Goal: Task Accomplishment & Management: Complete application form

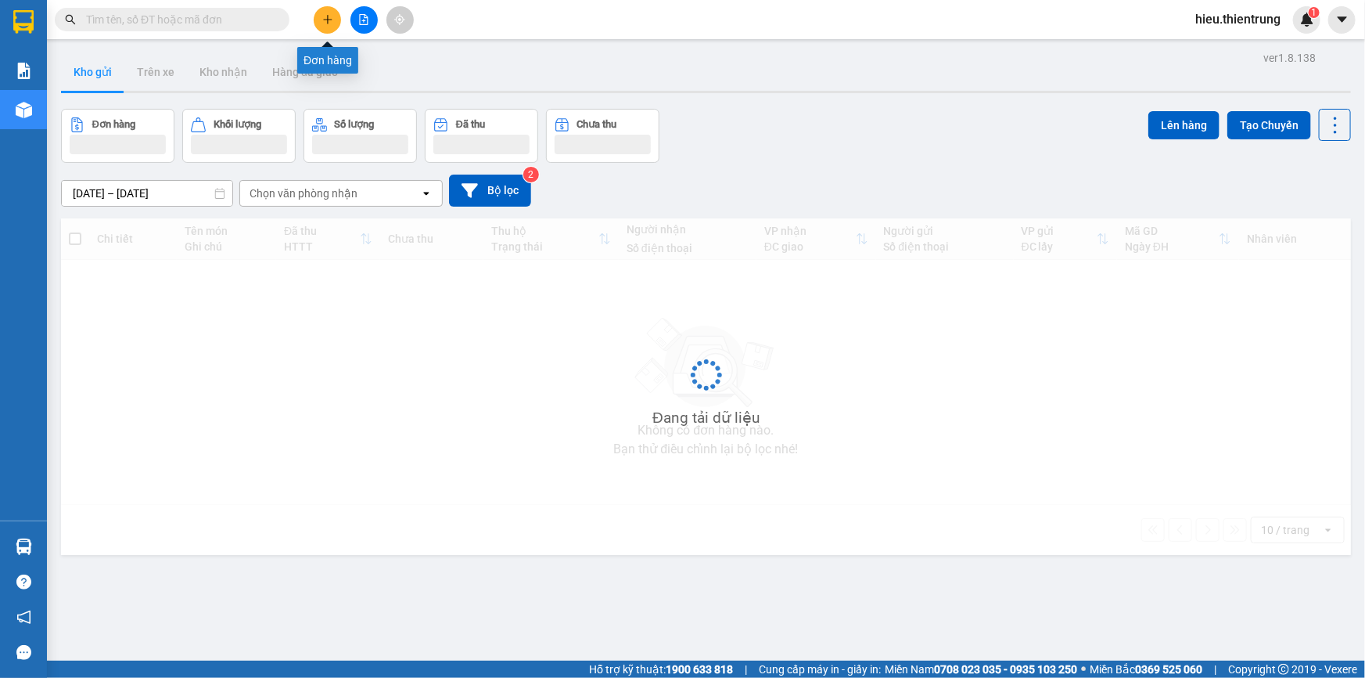
click at [329, 11] on button at bounding box center [327, 19] width 27 height 27
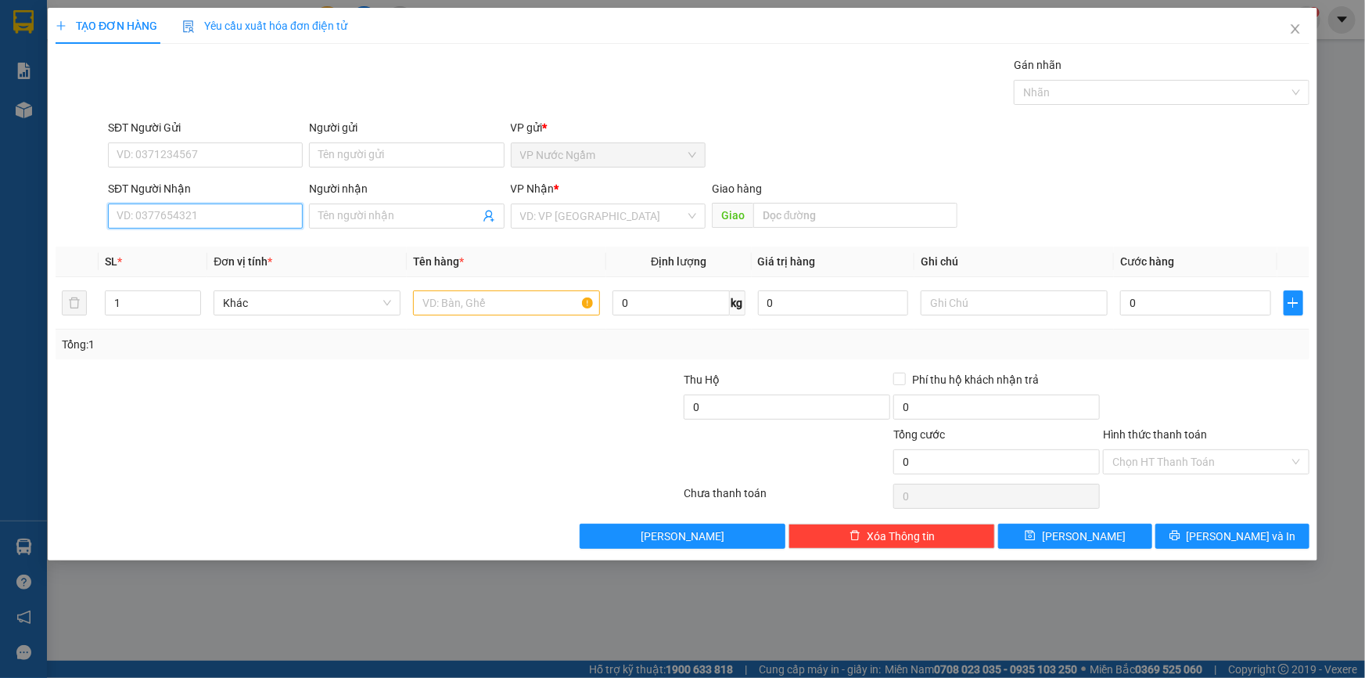
click at [177, 221] on input "SĐT Người Nhận" at bounding box center [205, 215] width 195 height 25
type input "0346952484"
click at [543, 210] on input "search" at bounding box center [602, 215] width 165 height 23
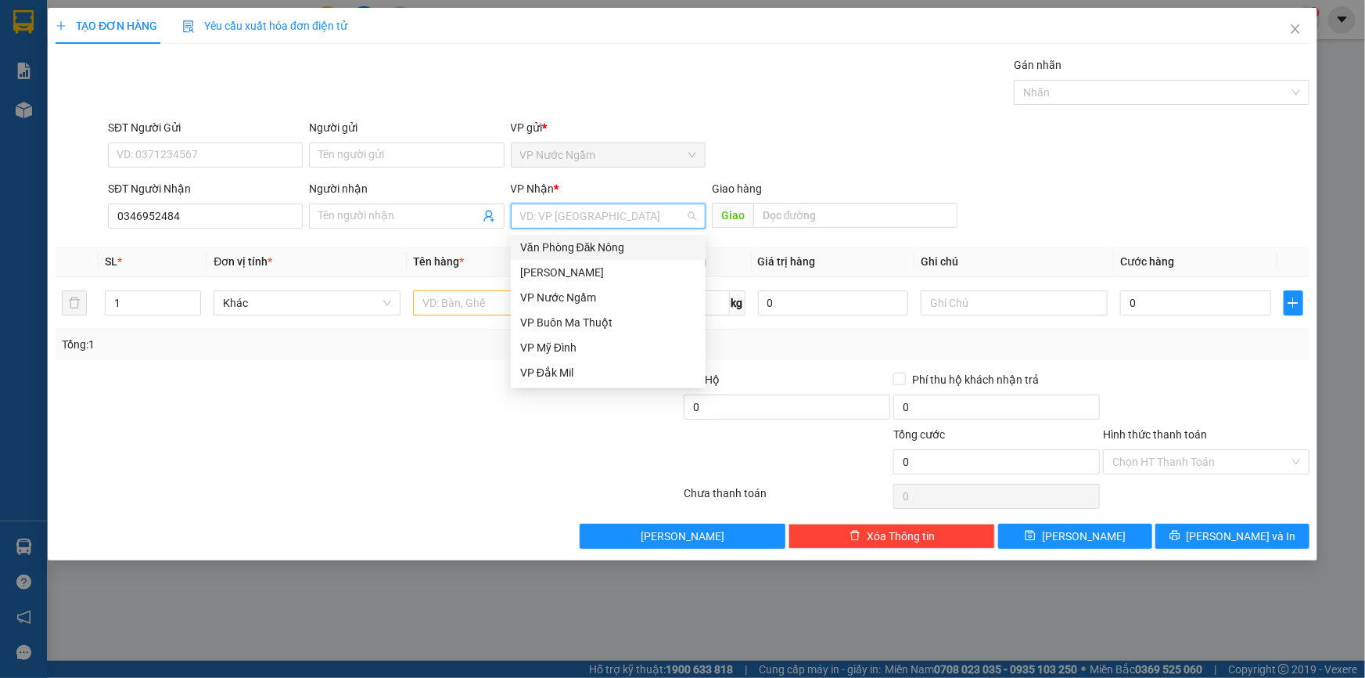
click at [641, 240] on div "Văn Phòng Đăk Nông" at bounding box center [608, 247] width 176 height 17
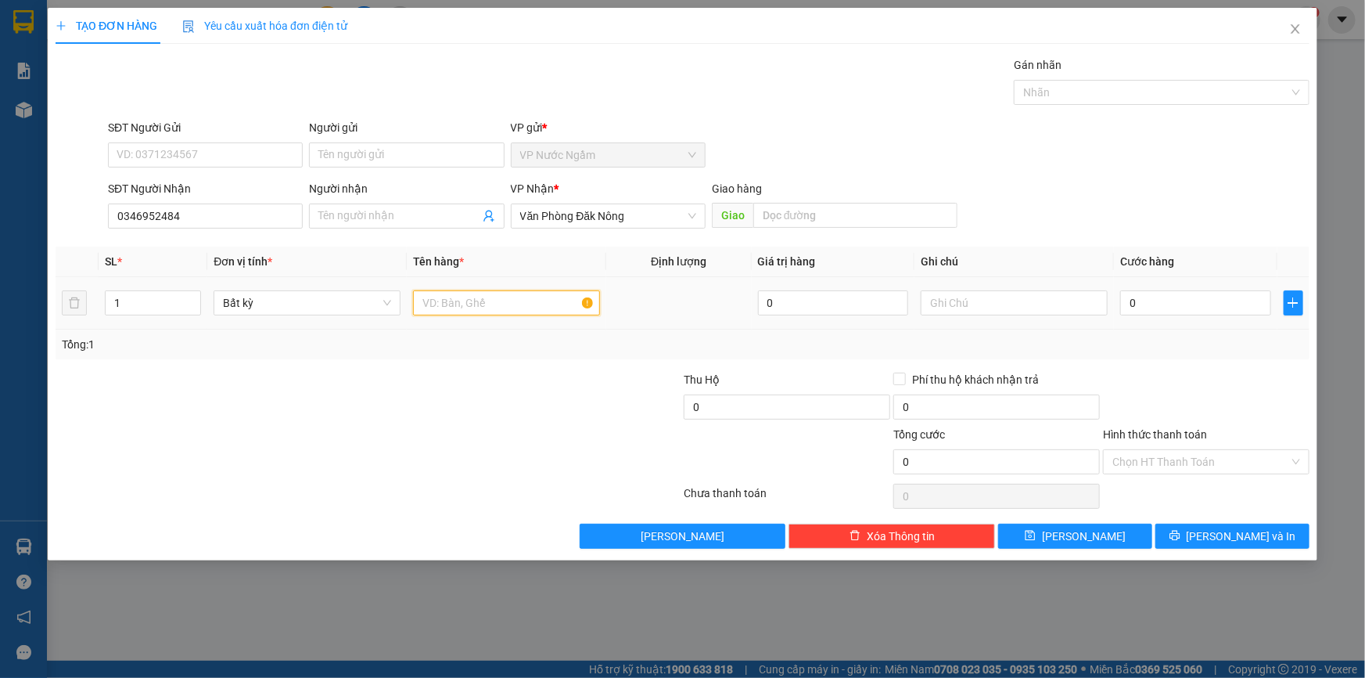
click at [470, 307] on input "text" at bounding box center [506, 302] width 187 height 25
type input "may anh"
type input "2"
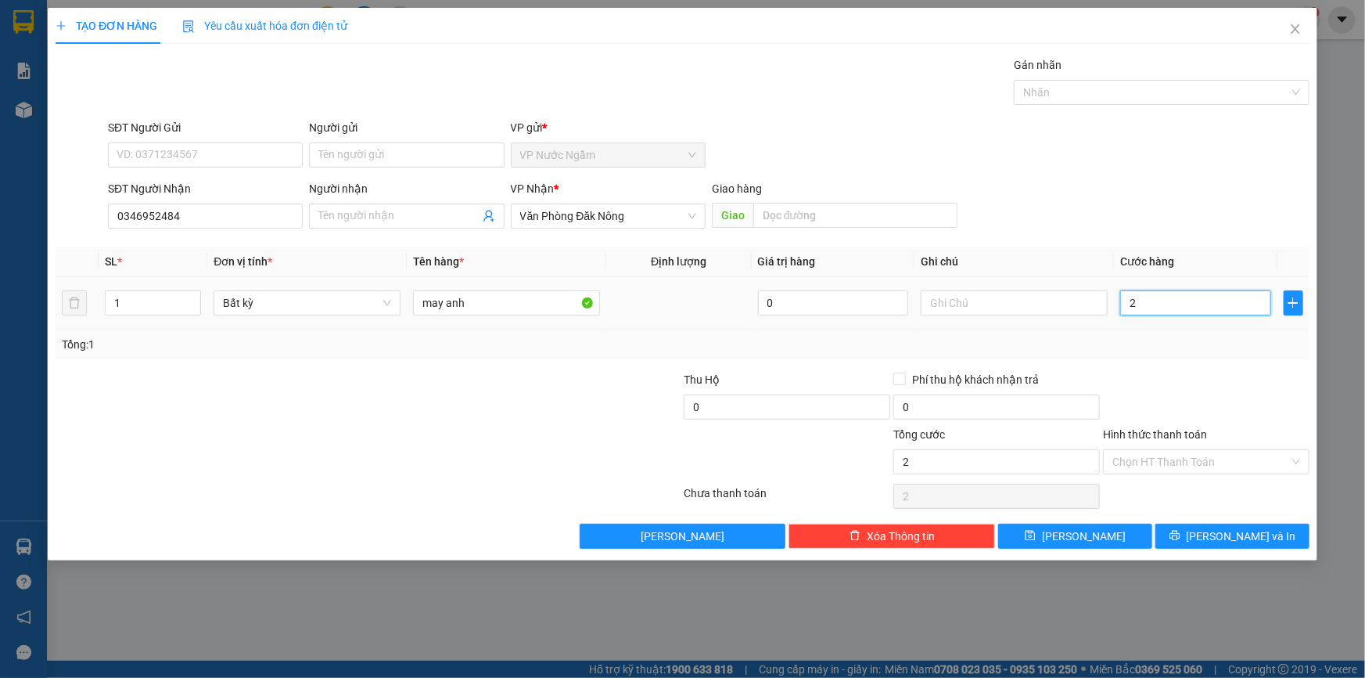
type input "20"
type input "200"
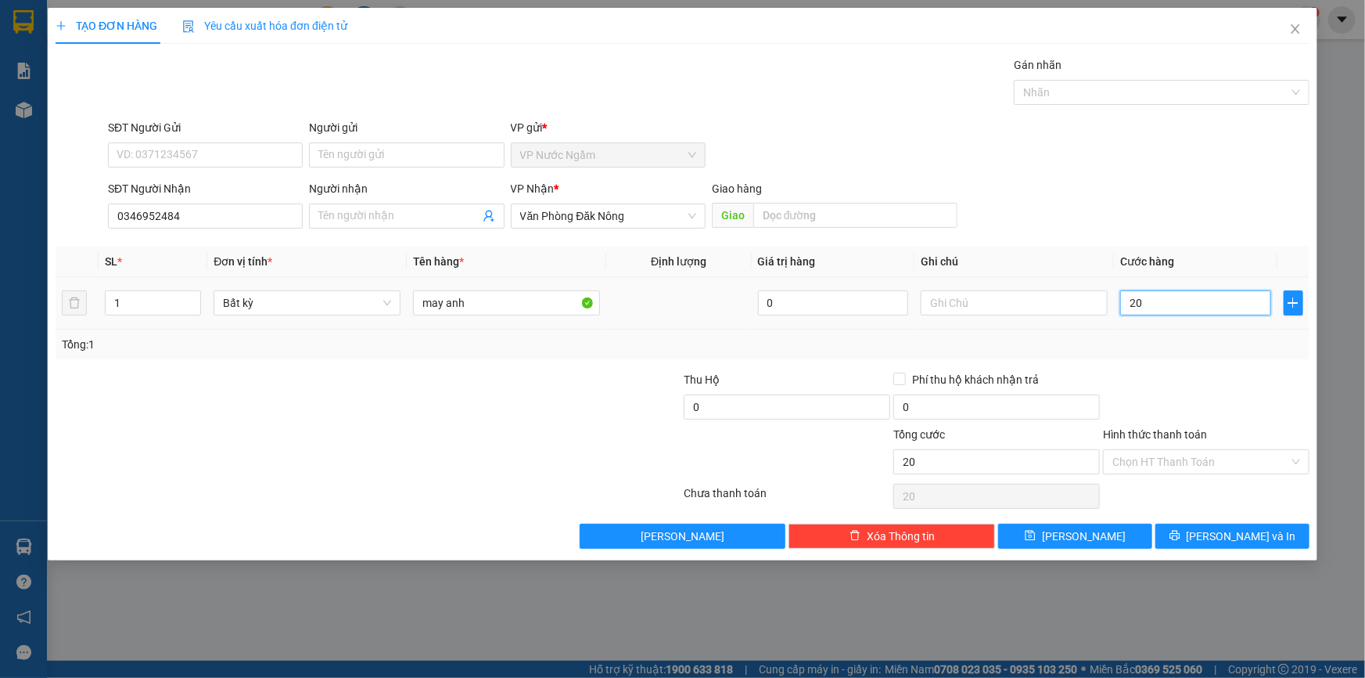
type input "200"
type input "2.000"
type input "20.000"
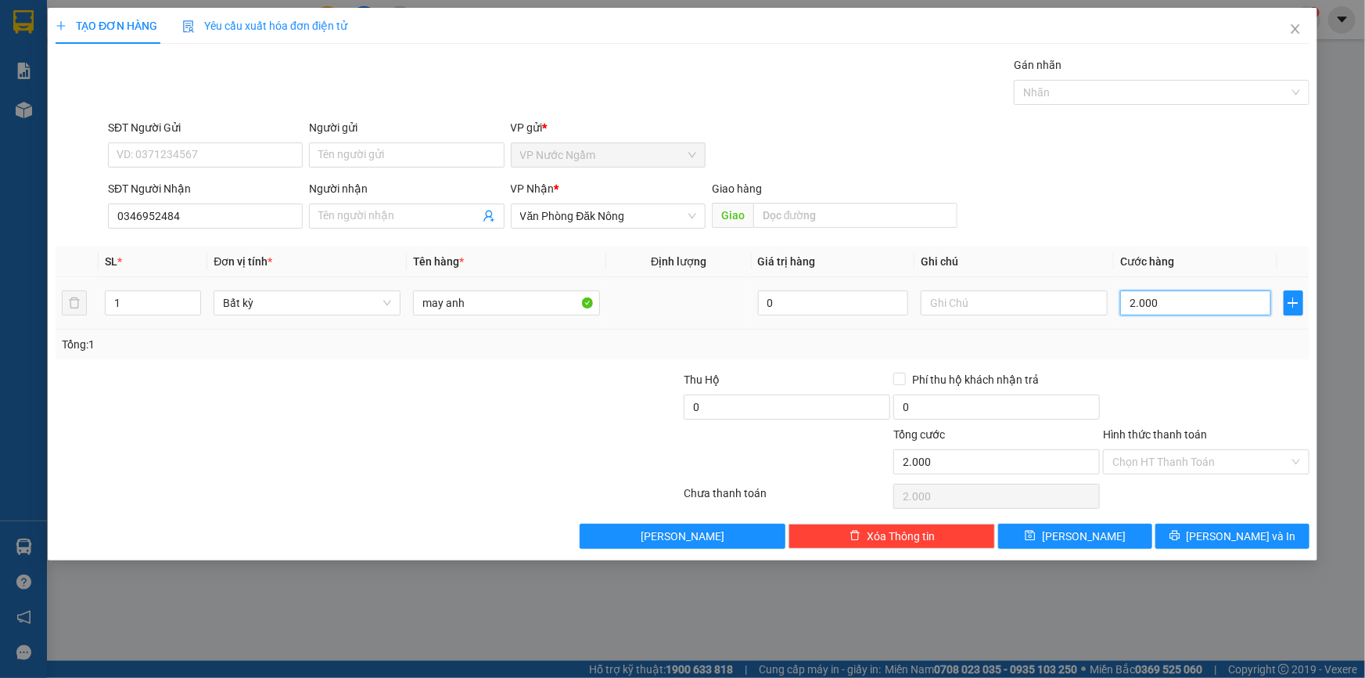
type input "20.000"
type input "200.000"
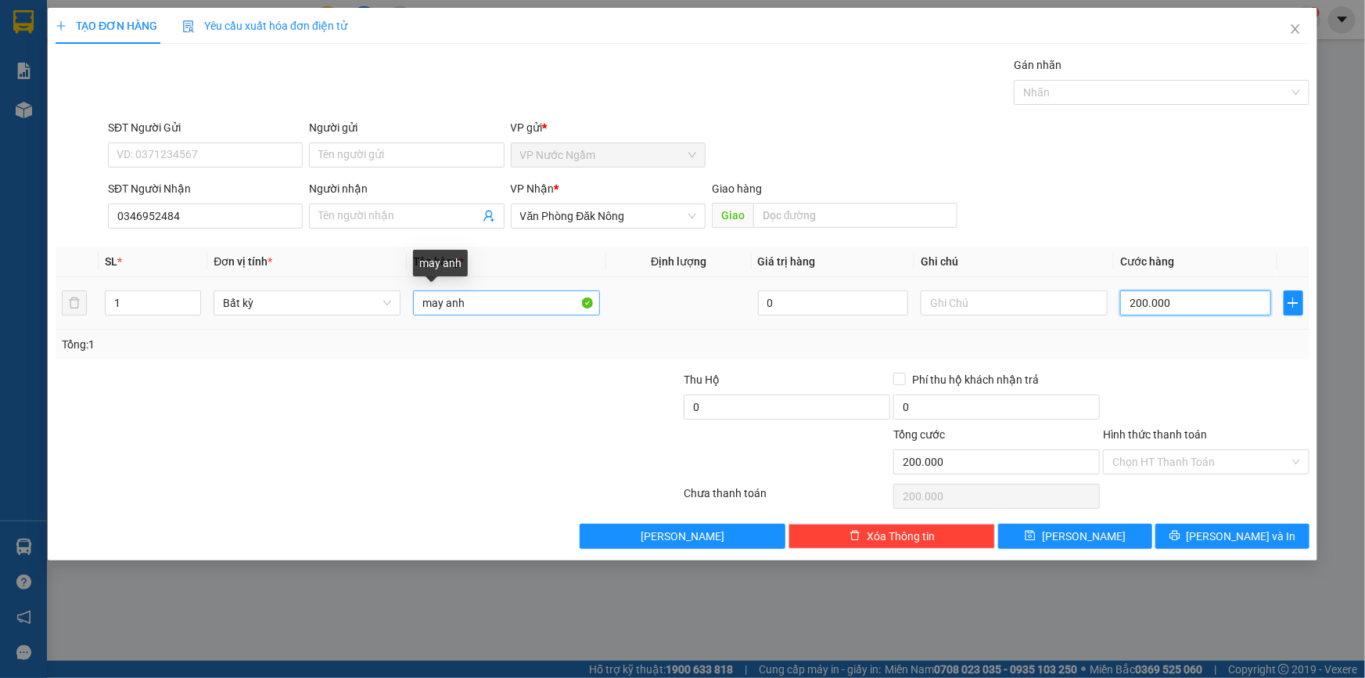
type input "200.000"
drag, startPoint x: 480, startPoint y: 305, endPoint x: 422, endPoint y: 315, distance: 59.6
click at [422, 315] on div "may anh" at bounding box center [506, 302] width 187 height 31
type input "pt may anh"
click at [1193, 302] on input "200.000" at bounding box center [1195, 302] width 151 height 25
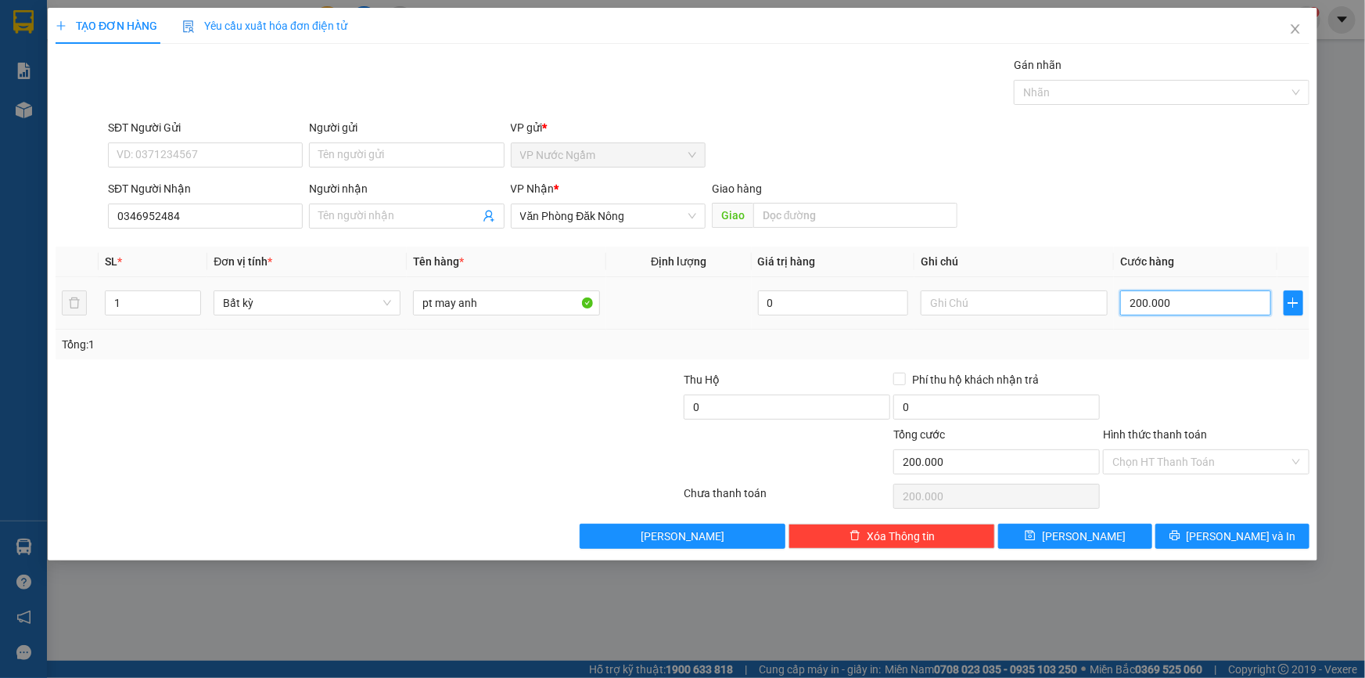
type input "1"
type input "15"
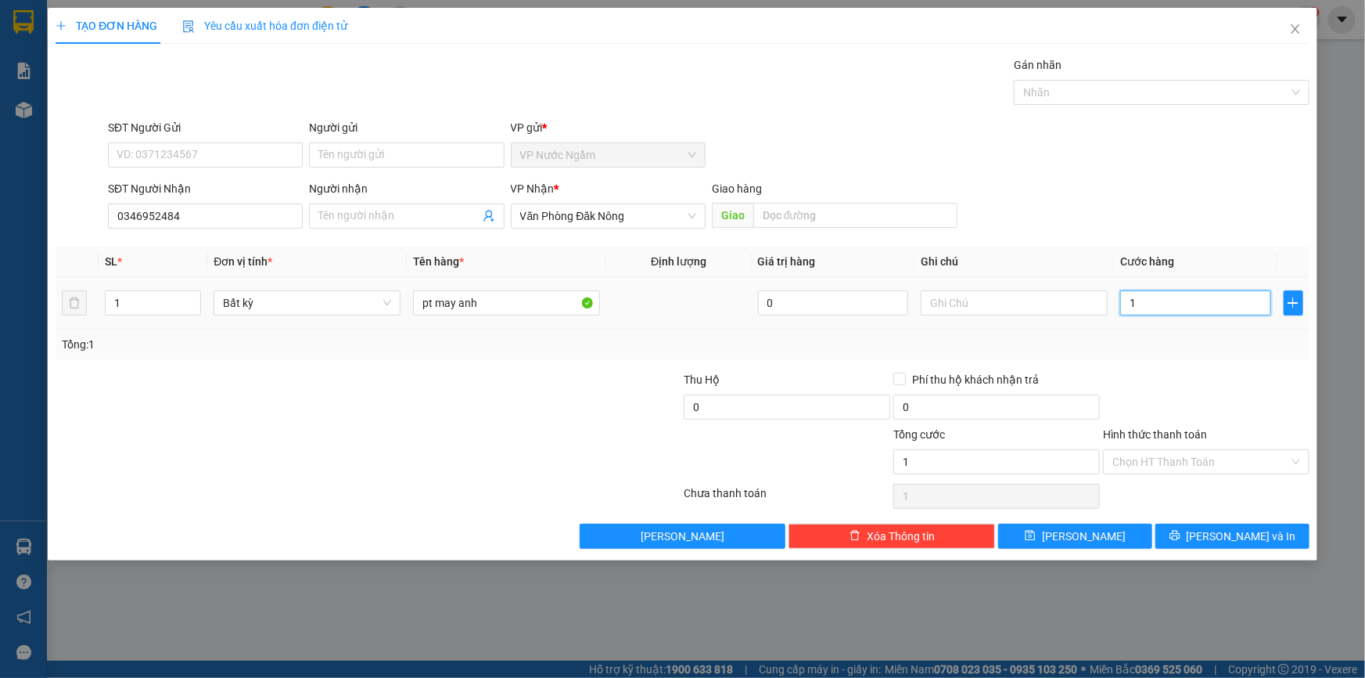
type input "15"
type input "150"
type input "1.500"
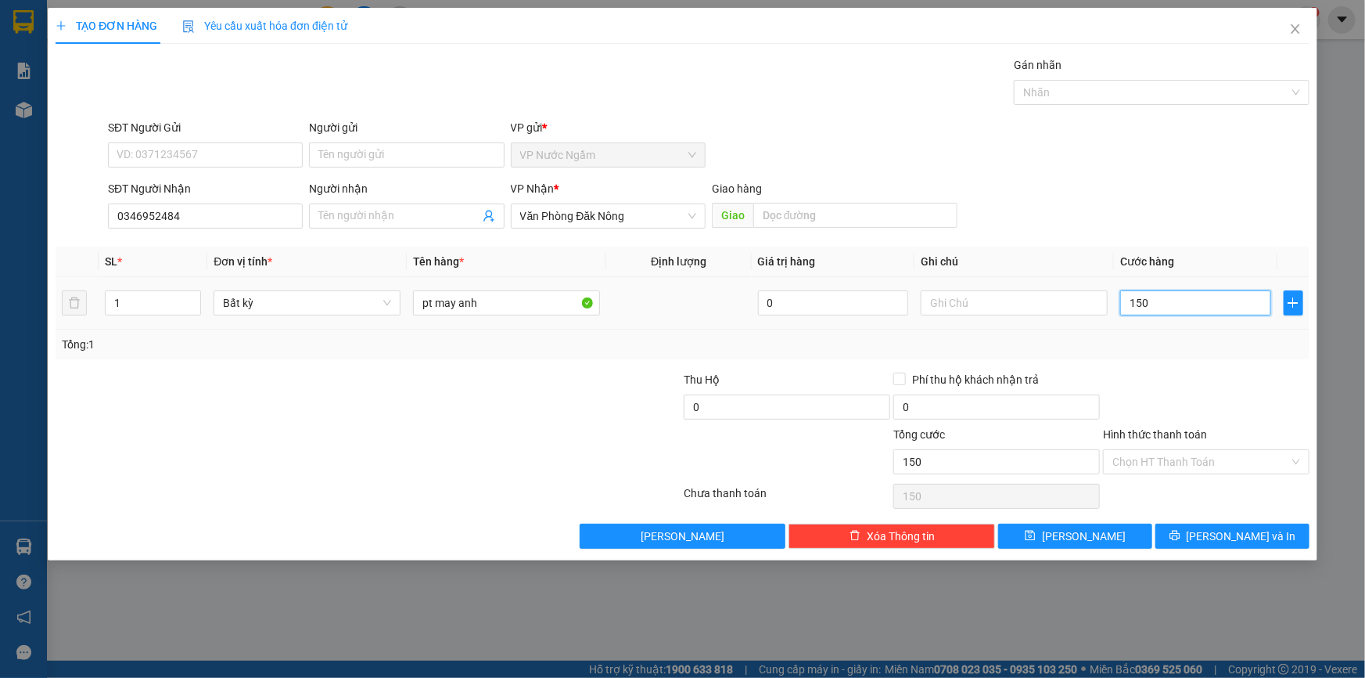
type input "1.500"
type input "15.000"
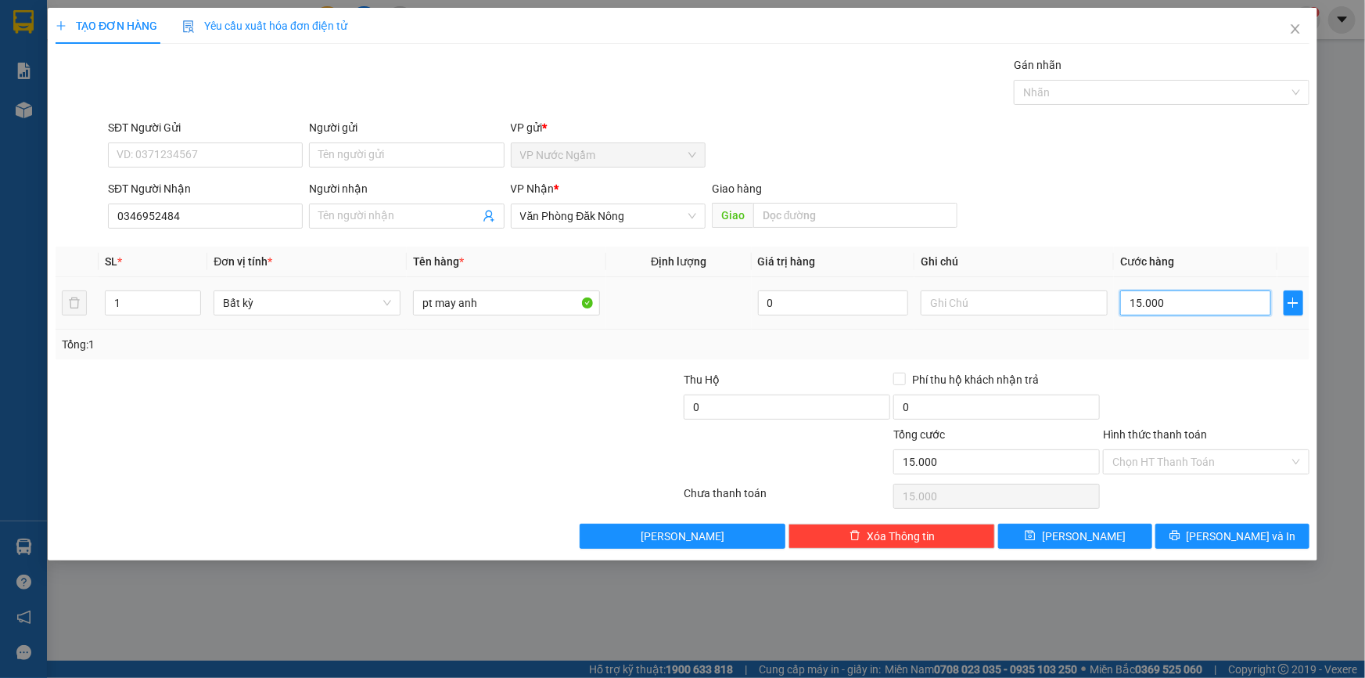
type input "150.000"
click at [1224, 533] on span "[PERSON_NAME] và In" at bounding box center [1242, 535] width 110 height 17
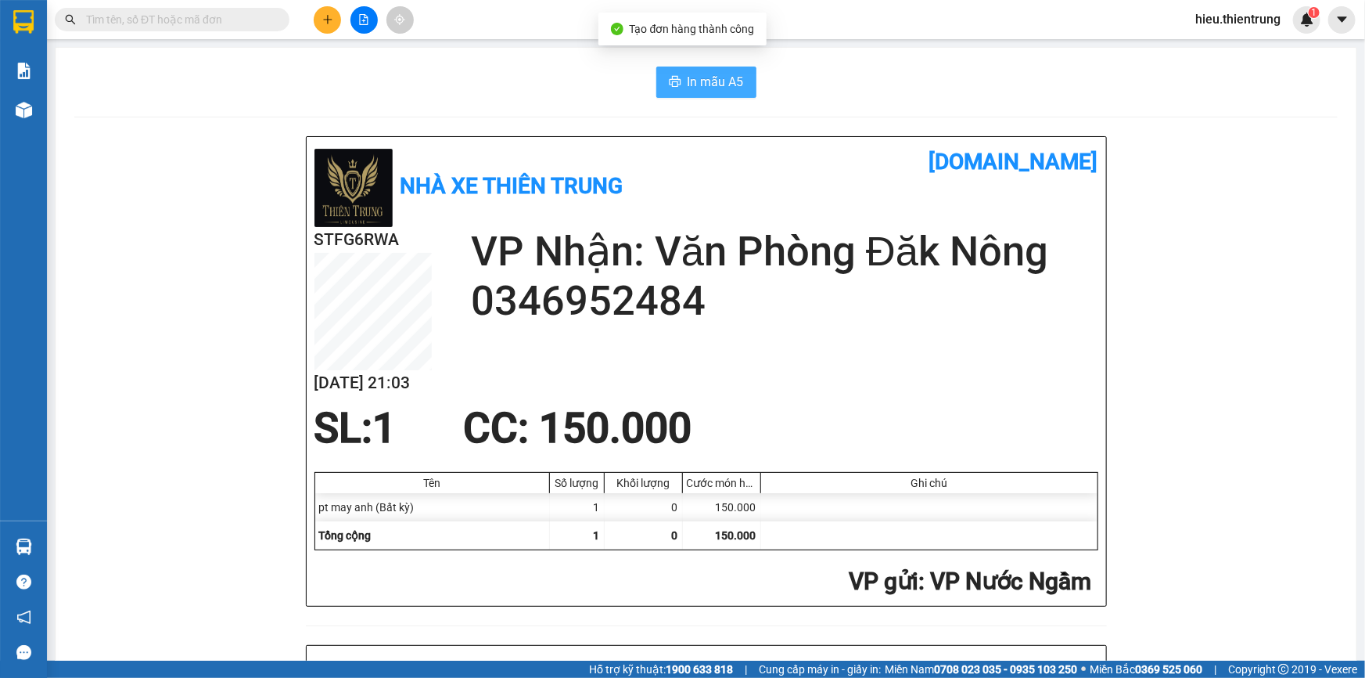
click at [688, 83] on span "In mẫu A5" at bounding box center [716, 82] width 56 height 20
click at [462, 93] on div "In mẫu A5" at bounding box center [705, 81] width 1263 height 31
